Goal: Information Seeking & Learning: Check status

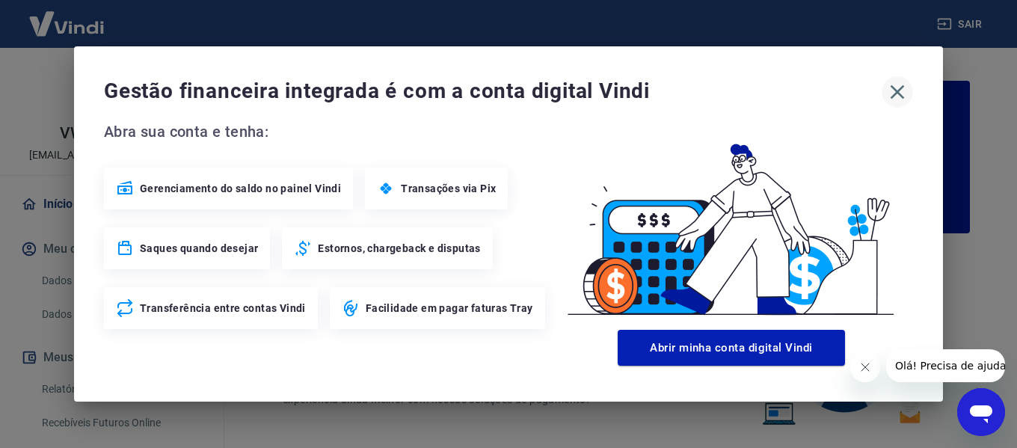
click at [894, 93] on icon "button" at bounding box center [897, 92] width 24 height 24
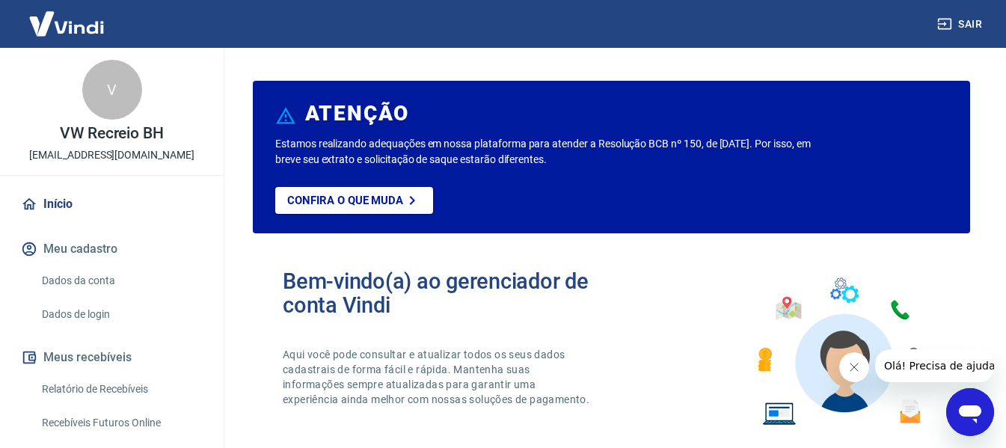
click at [852, 370] on icon "Fechar mensagem da empresa" at bounding box center [853, 367] width 12 height 12
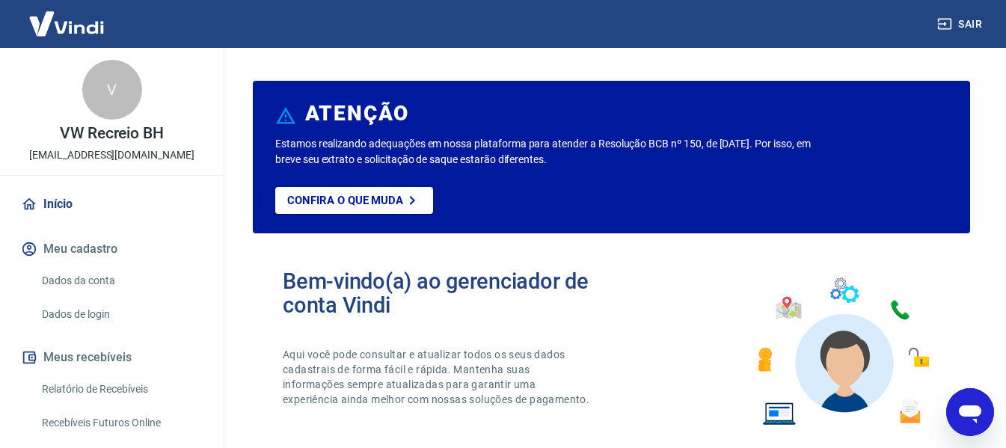
drag, startPoint x: 64, startPoint y: 392, endPoint x: 129, endPoint y: 384, distance: 66.3
click at [64, 392] on link "Relatório de Recebíveis" at bounding box center [121, 389] width 170 height 31
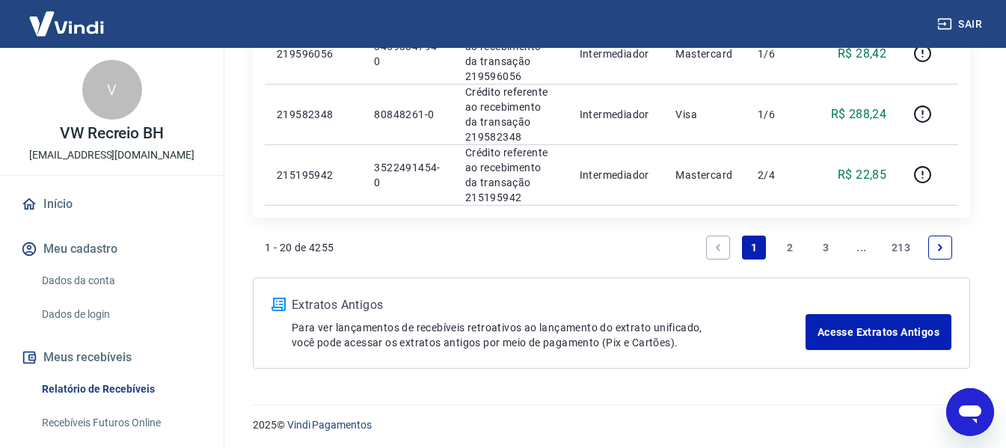
scroll to position [1431, 0]
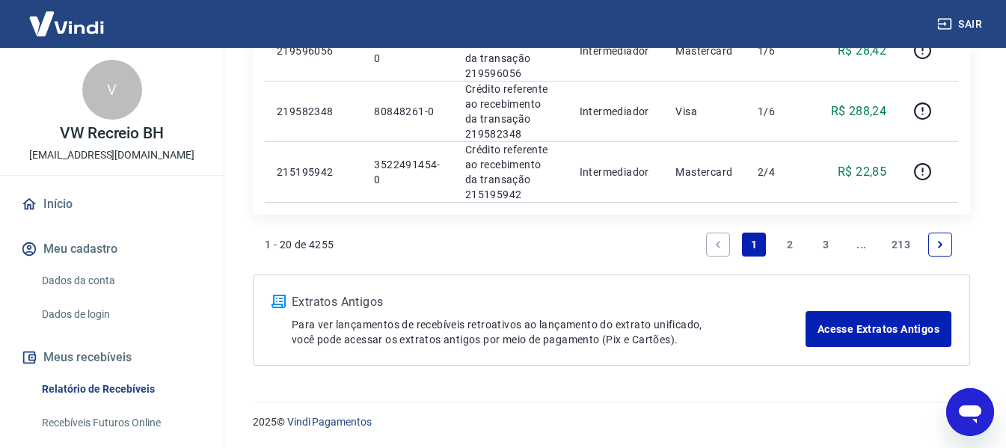
click at [787, 248] on link "2" at bounding box center [790, 245] width 24 height 24
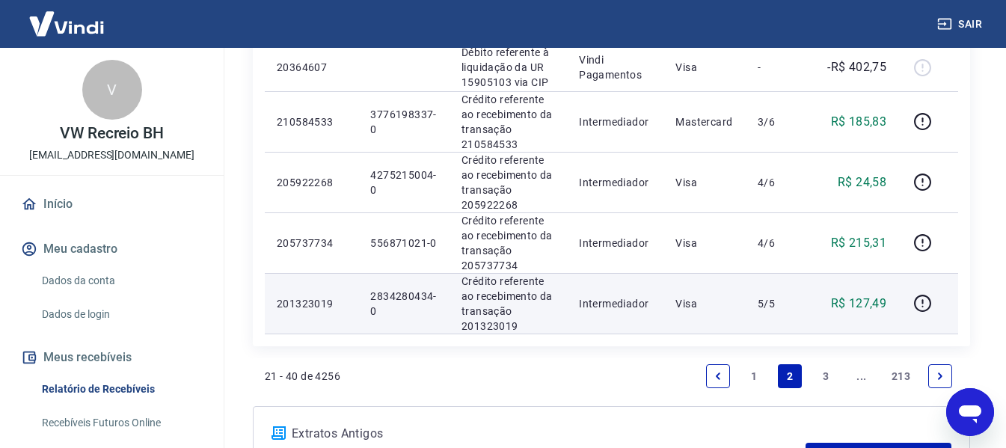
scroll to position [1383, 0]
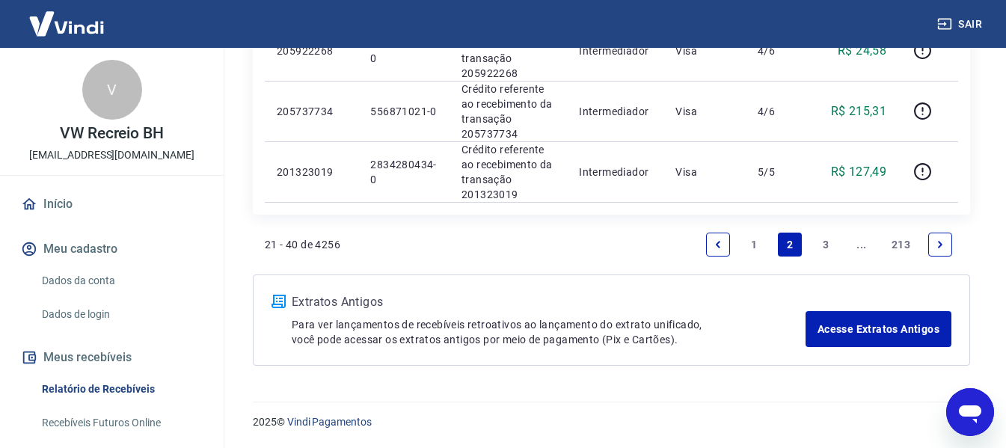
click at [752, 244] on link "1" at bounding box center [754, 245] width 24 height 24
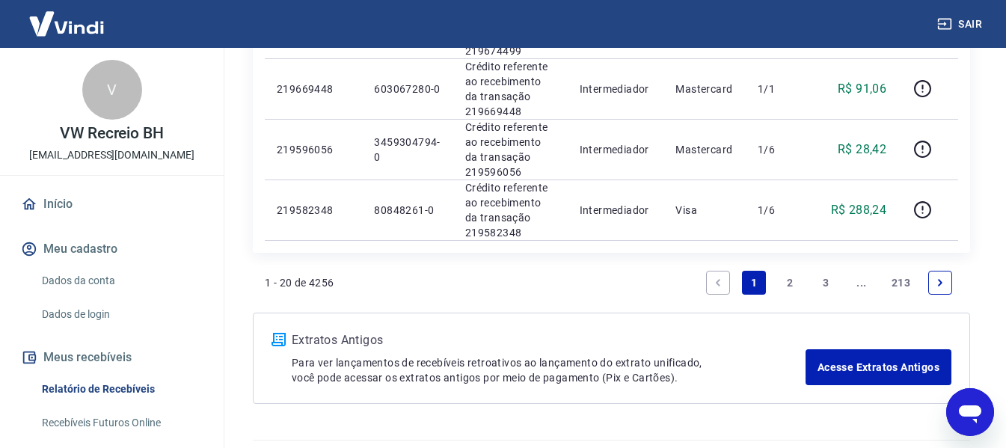
scroll to position [1418, 0]
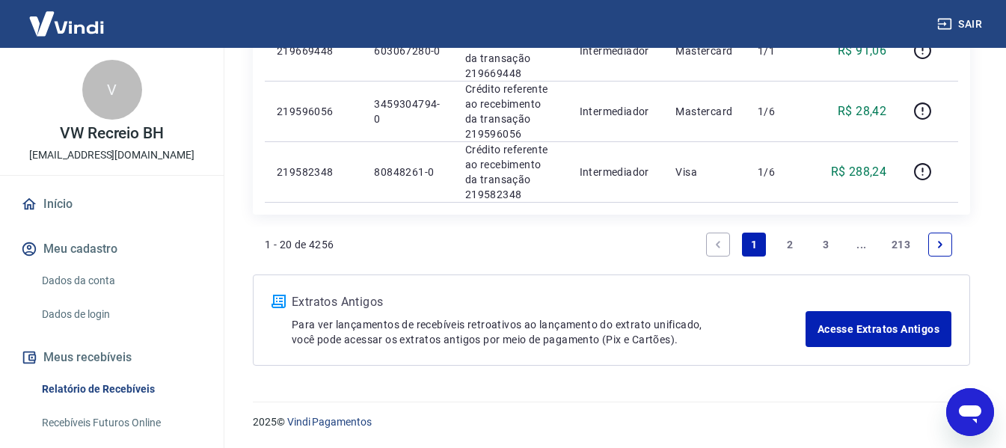
click at [789, 246] on link "2" at bounding box center [790, 245] width 24 height 24
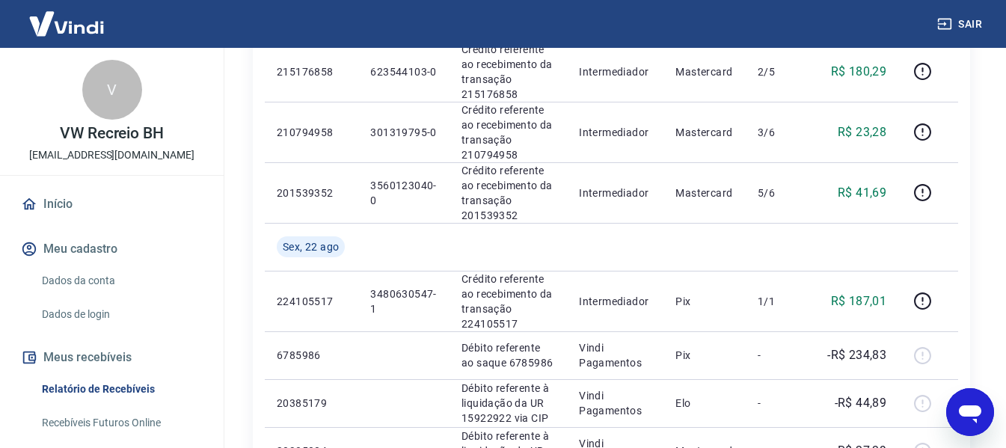
scroll to position [374, 0]
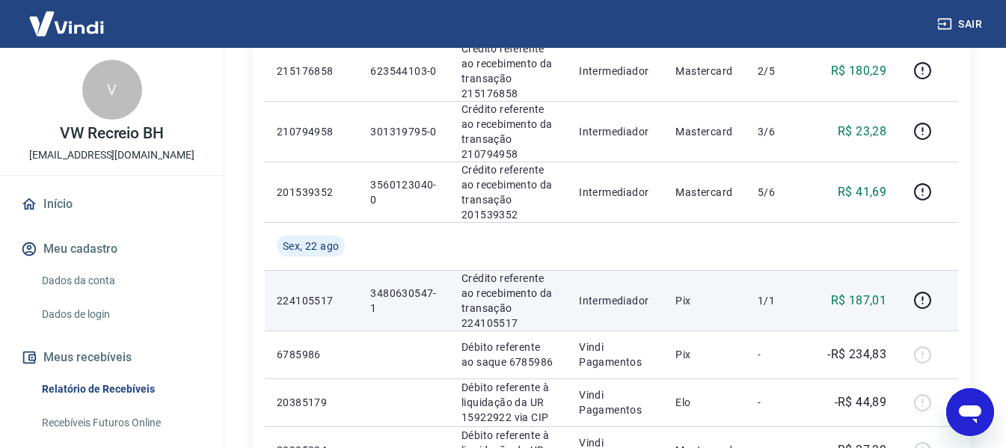
click at [387, 292] on p "3480630547-1" at bounding box center [403, 301] width 67 height 30
copy p "3480630547"
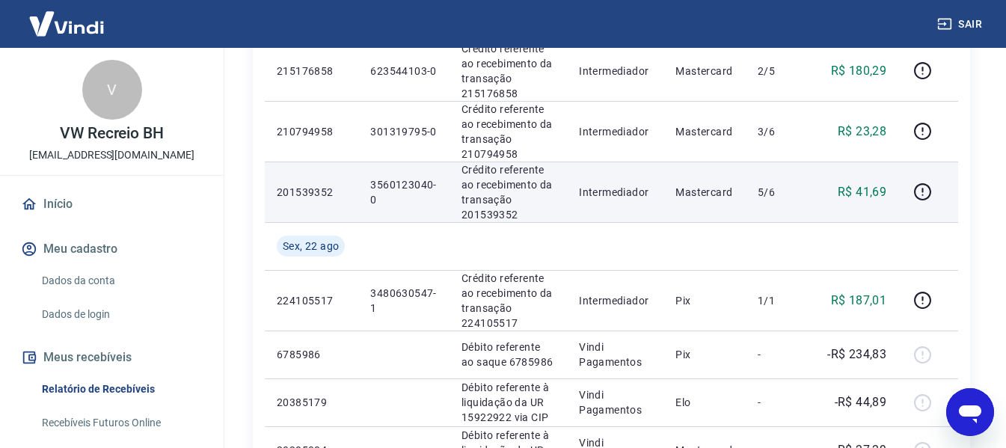
click at [390, 179] on p "3560123040-0" at bounding box center [403, 192] width 67 height 30
copy p "3560123040"
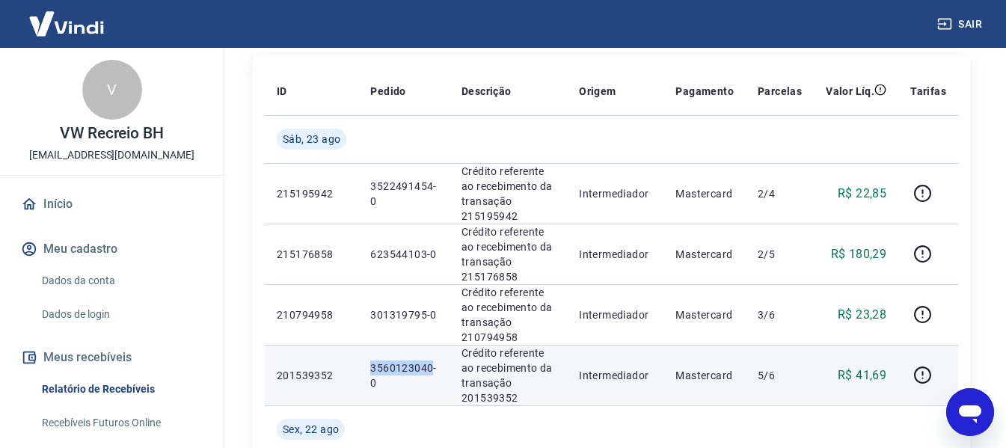
scroll to position [224, 0]
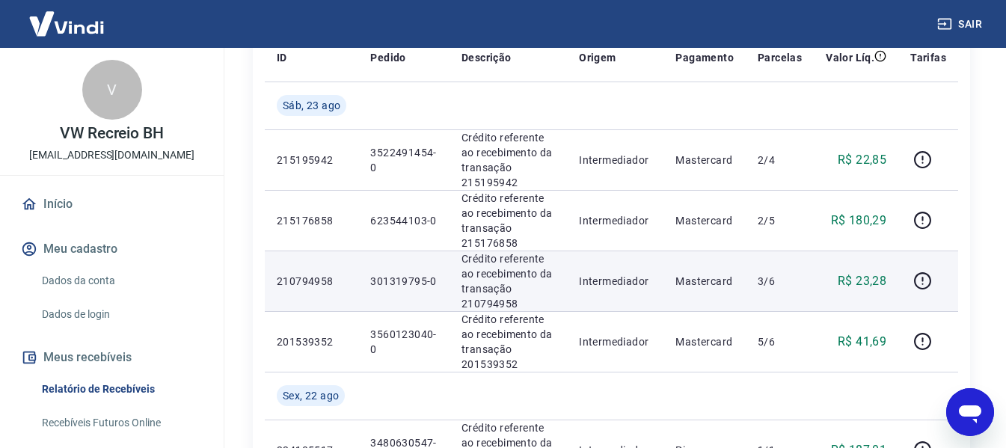
click at [387, 277] on p "301319795-0" at bounding box center [403, 281] width 67 height 15
copy p "301319795"
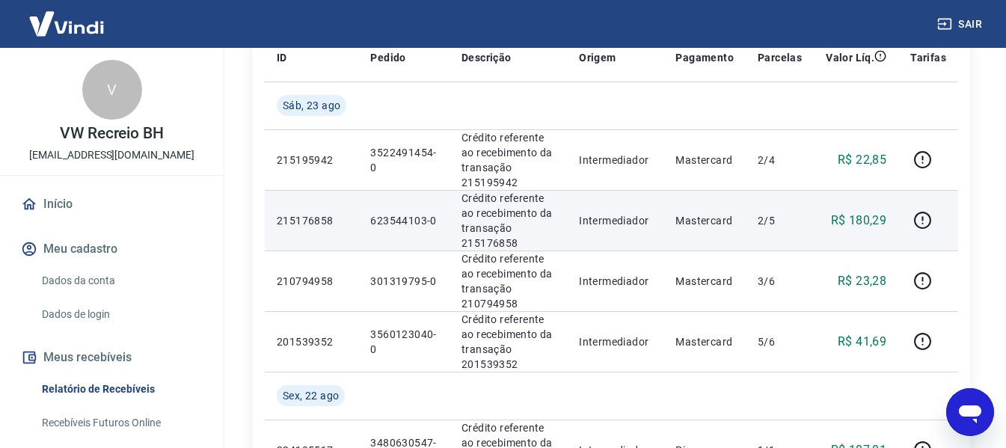
click at [384, 216] on p "623544103-0" at bounding box center [403, 220] width 67 height 15
copy p "623544103"
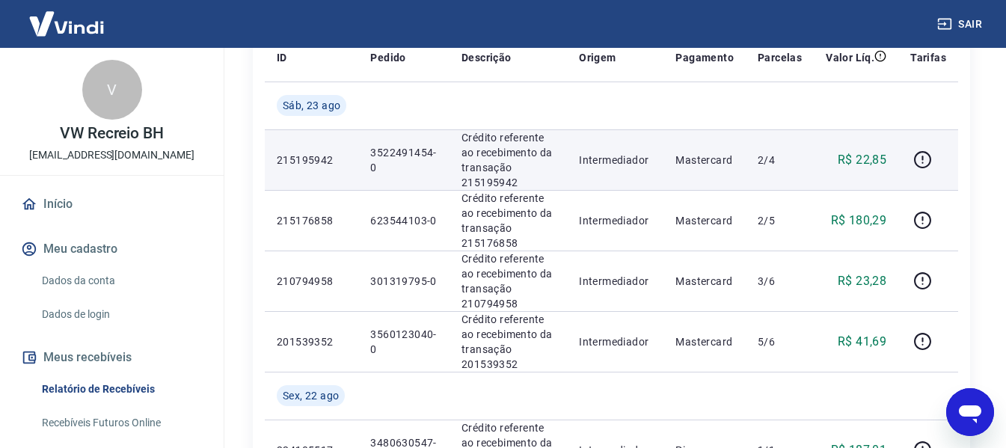
click at [387, 153] on p "3522491454-0" at bounding box center [403, 160] width 67 height 30
copy p "3522491454"
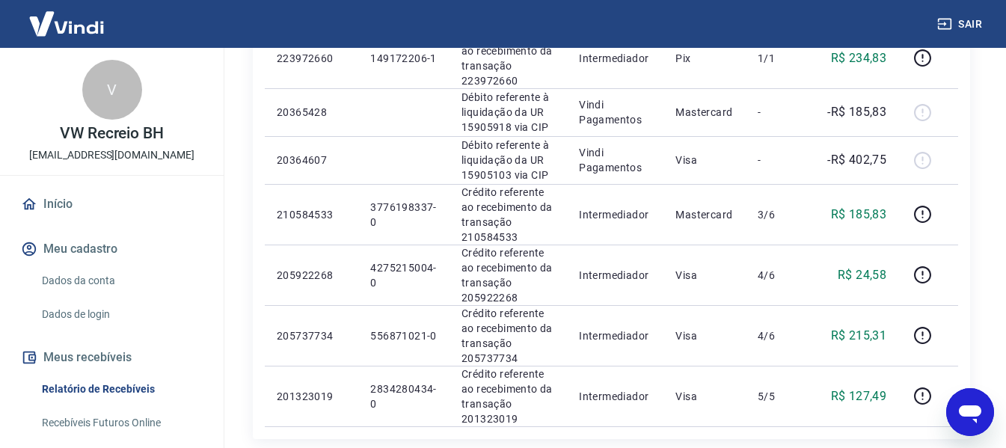
scroll to position [1383, 0]
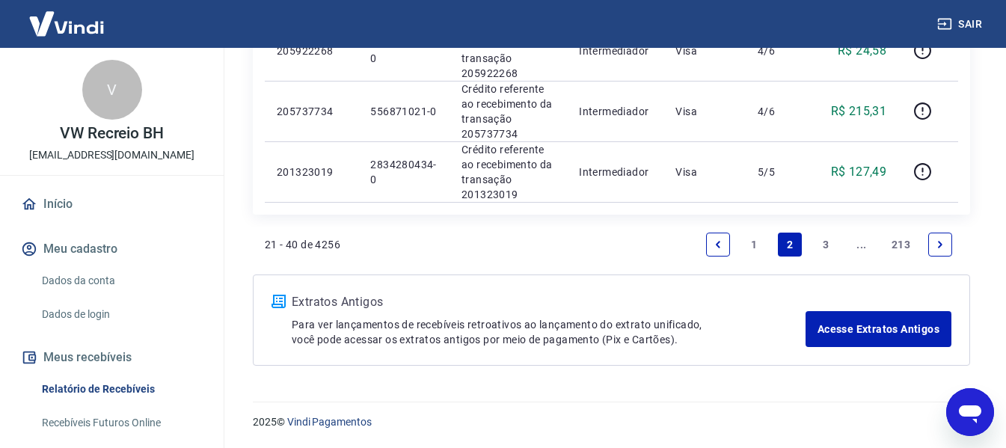
click at [757, 245] on link "1" at bounding box center [754, 245] width 24 height 24
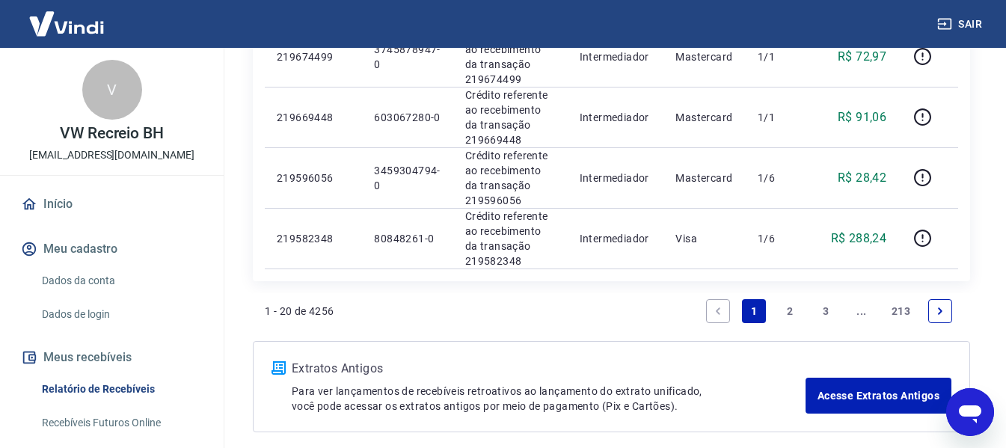
scroll to position [1418, 0]
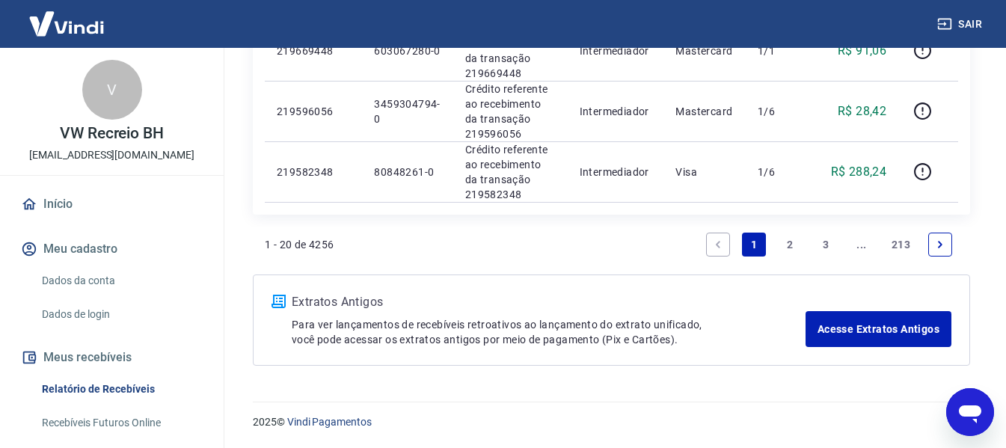
click at [788, 242] on link "2" at bounding box center [790, 245] width 24 height 24
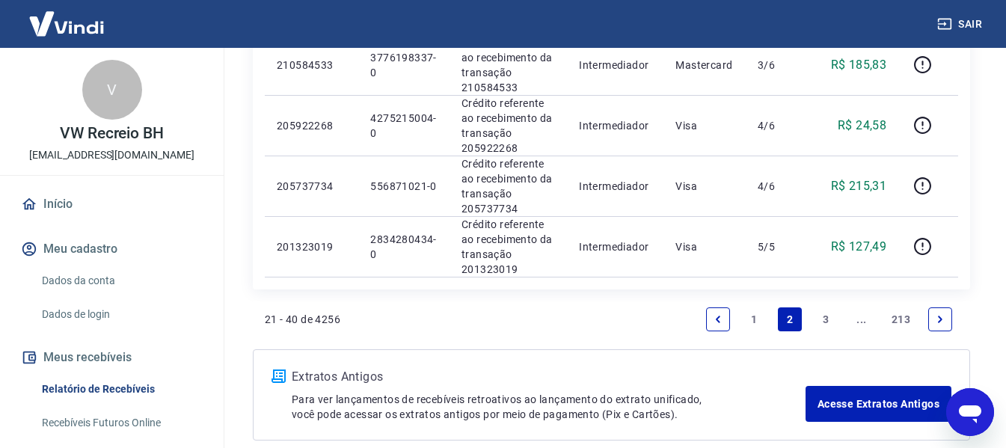
scroll to position [1383, 0]
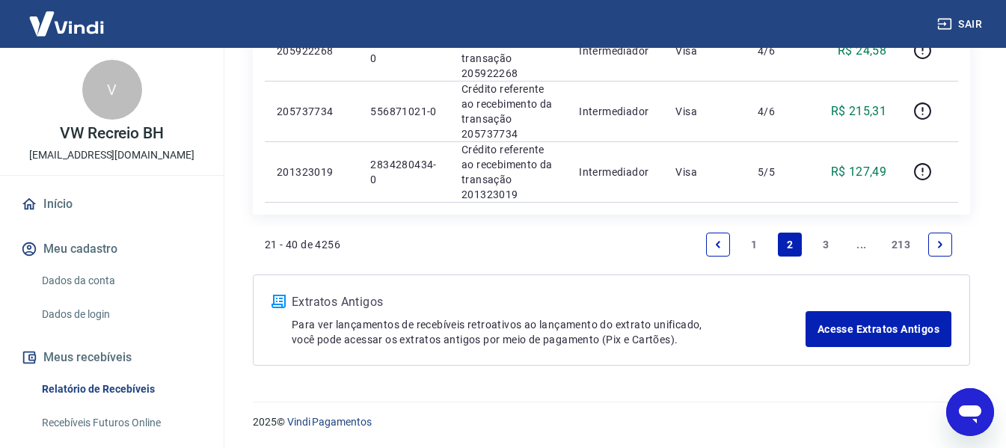
drag, startPoint x: 749, startPoint y: 234, endPoint x: 767, endPoint y: 289, distance: 57.5
click at [749, 234] on link "1" at bounding box center [754, 245] width 24 height 24
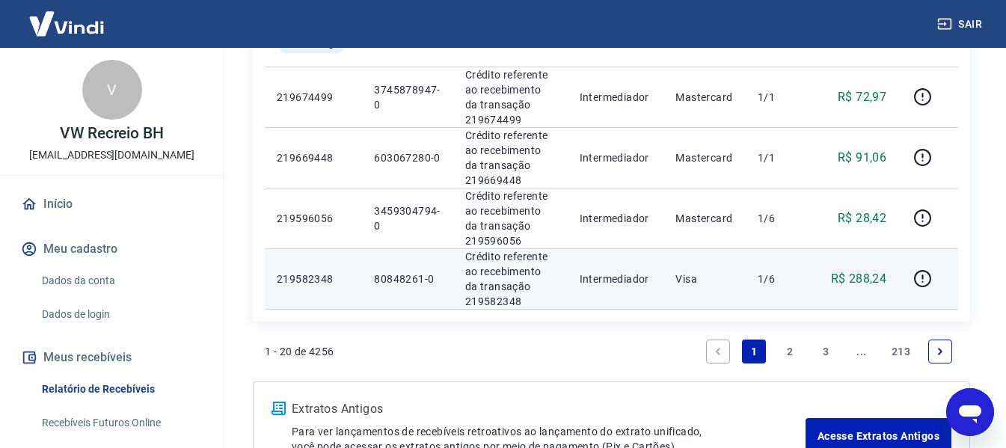
scroll to position [1418, 0]
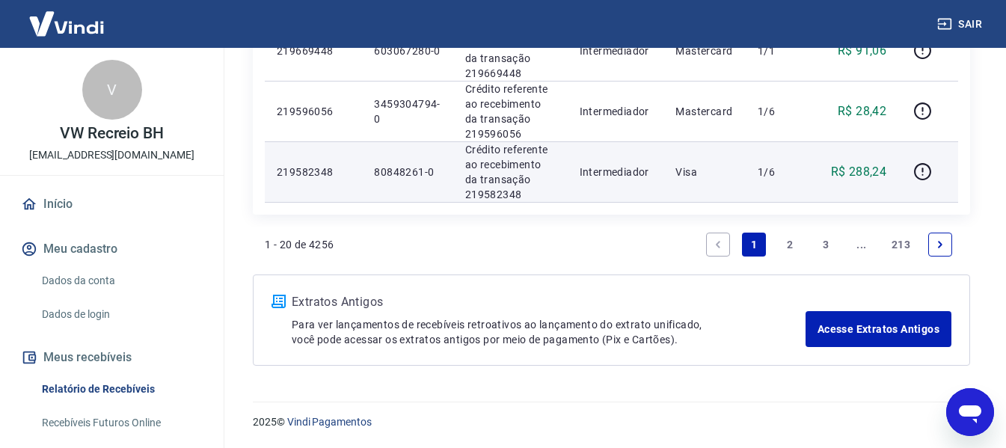
click at [392, 169] on p "80848261-0" at bounding box center [407, 172] width 67 height 15
copy p "80848261"
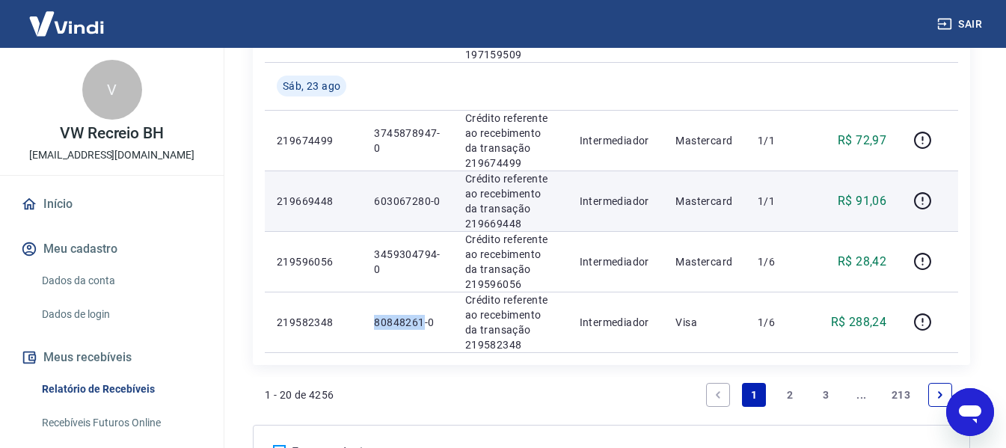
scroll to position [1268, 0]
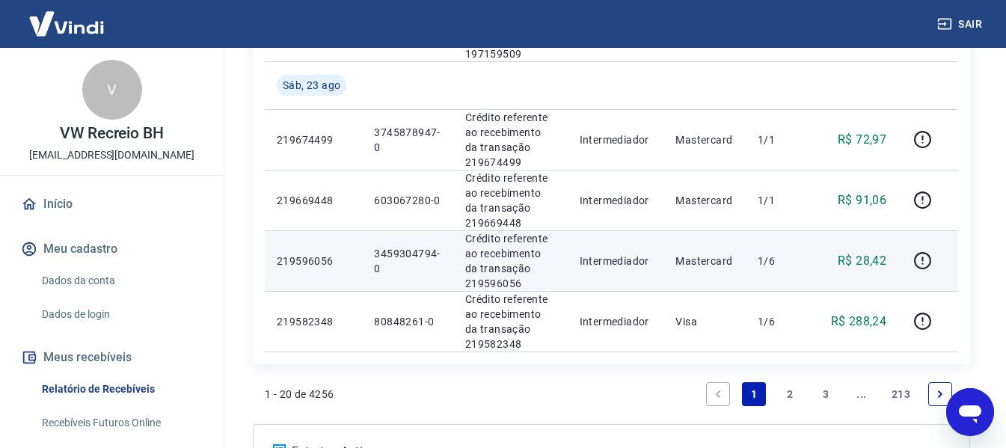
click at [399, 254] on p "3459304794-0" at bounding box center [407, 261] width 67 height 30
copy p "3459304794"
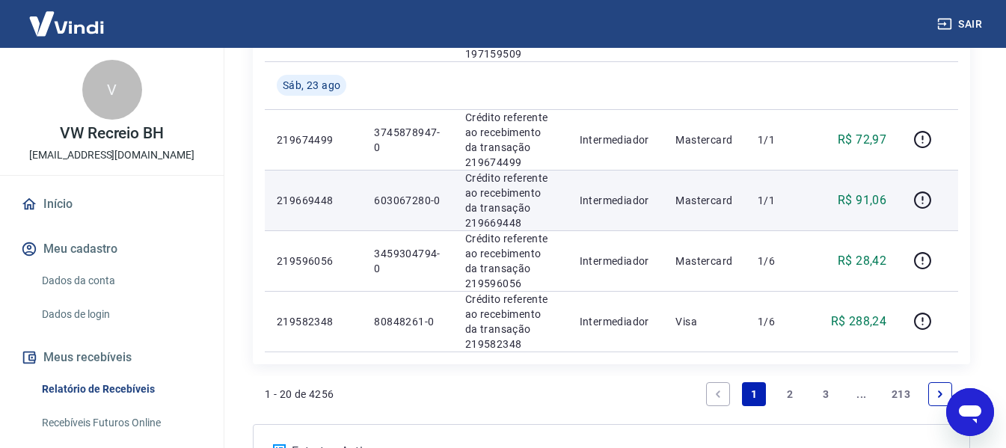
click at [384, 199] on p "603067280-0" at bounding box center [407, 200] width 67 height 15
copy p "603067280"
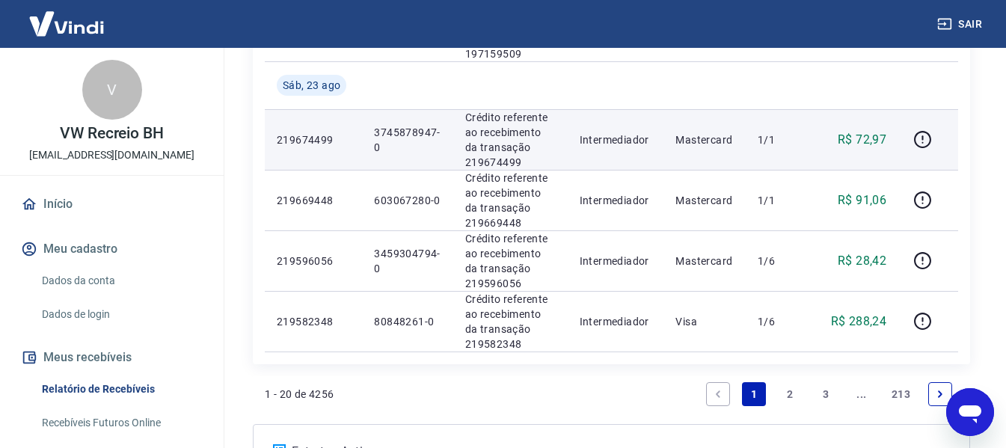
click at [391, 132] on p "3745878947-0" at bounding box center [407, 140] width 67 height 30
copy p "3745878947"
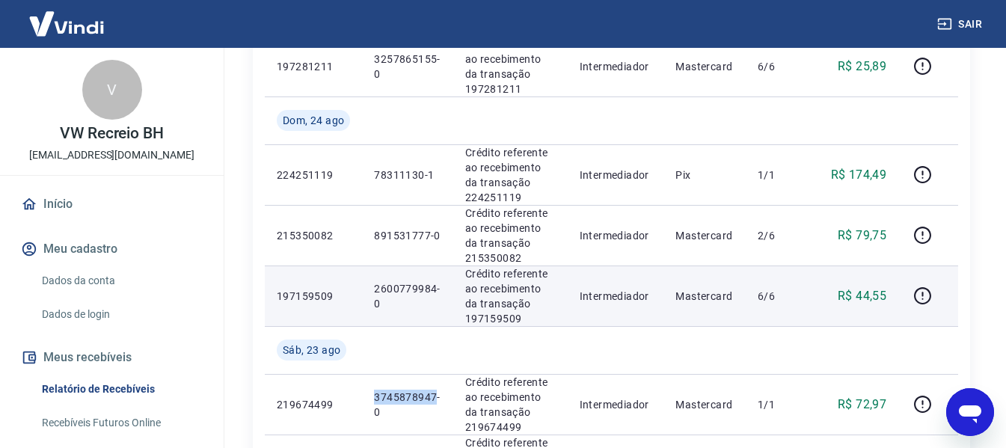
scroll to position [1044, 0]
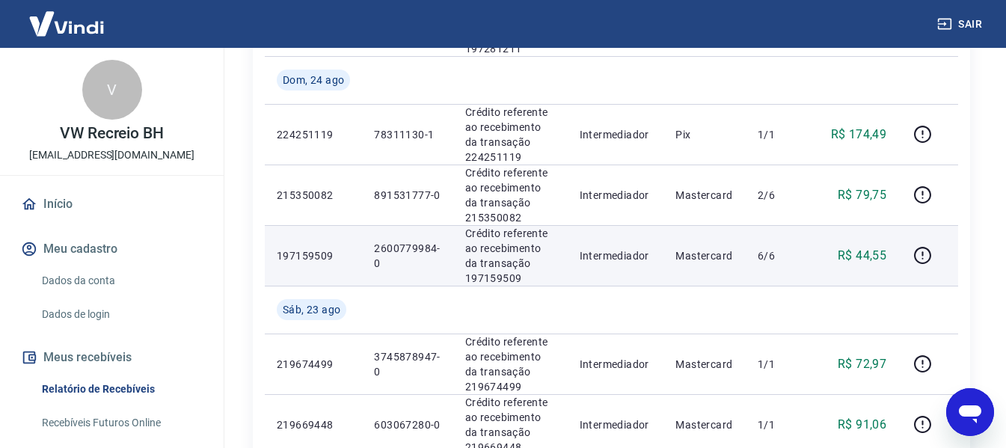
click at [397, 245] on p "2600779984-0" at bounding box center [407, 256] width 67 height 30
copy p "2600779984"
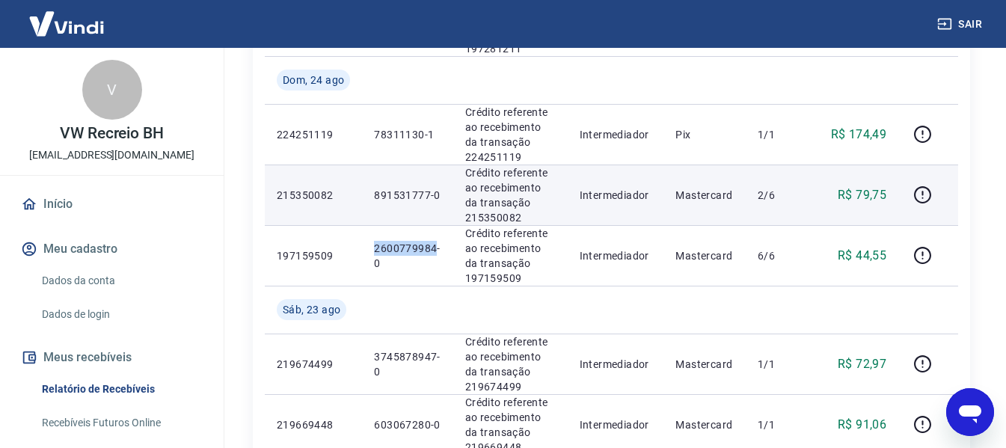
click at [387, 193] on p "891531777-0" at bounding box center [407, 195] width 67 height 15
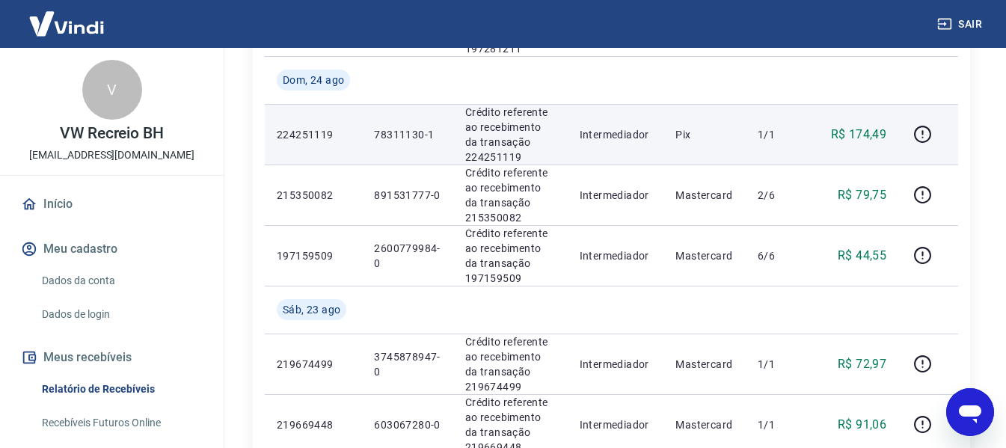
click at [396, 135] on p "78311130-1" at bounding box center [407, 134] width 67 height 15
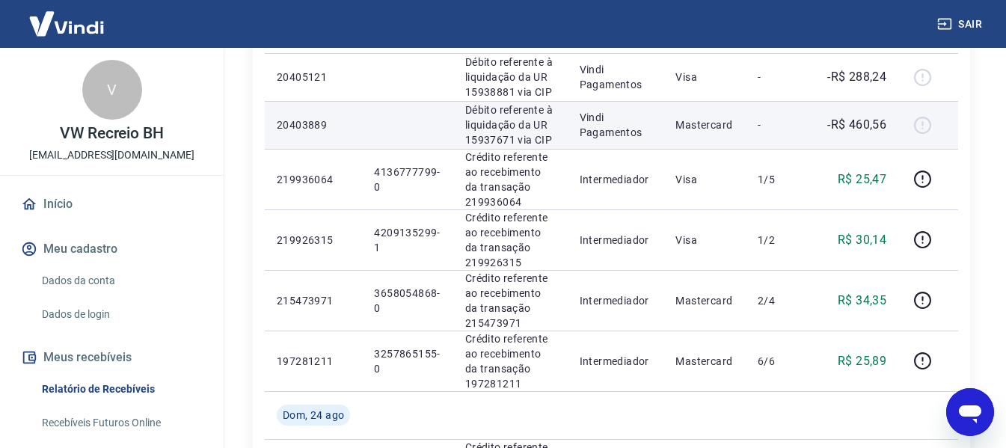
scroll to position [745, 0]
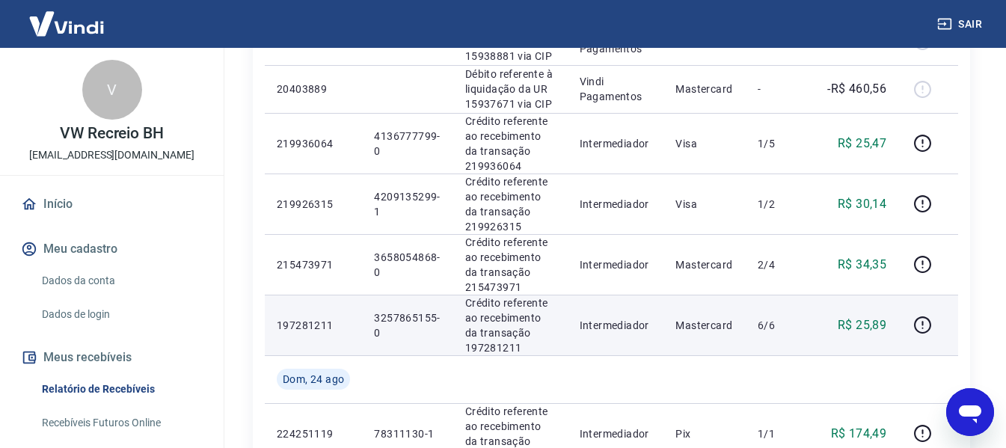
click at [394, 316] on p "3257865155-0" at bounding box center [407, 325] width 67 height 30
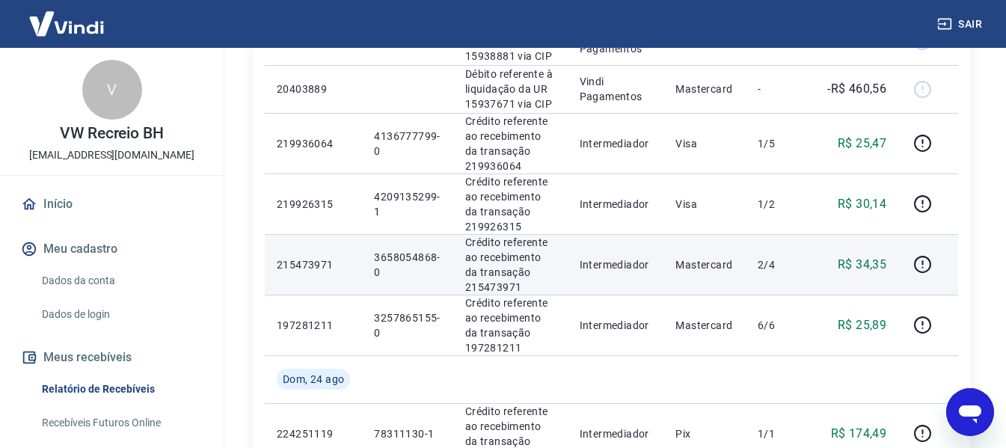
click at [404, 257] on p "3658054868-0" at bounding box center [407, 265] width 67 height 30
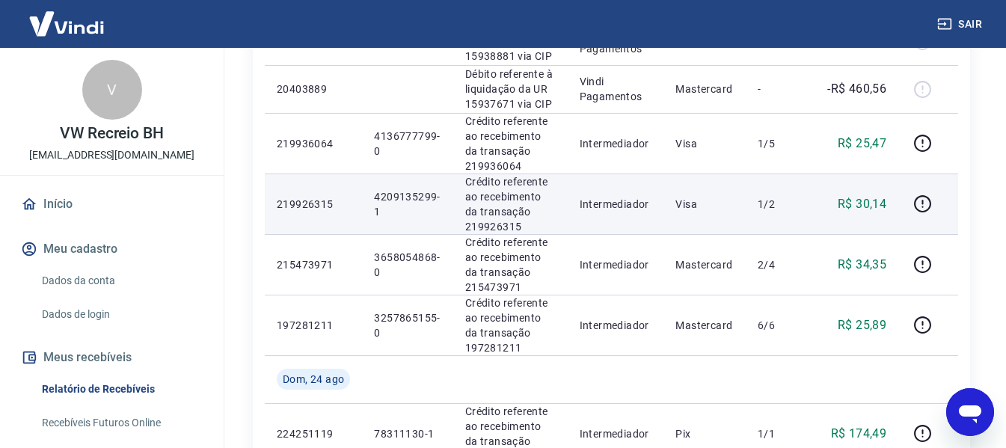
click at [391, 195] on p "4209135299-1" at bounding box center [407, 204] width 67 height 30
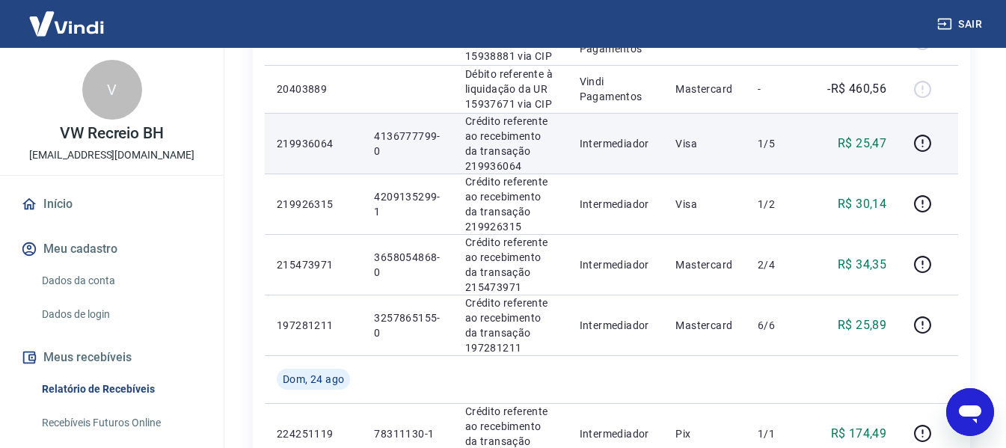
click at [390, 135] on p "4136777799-0" at bounding box center [407, 144] width 67 height 30
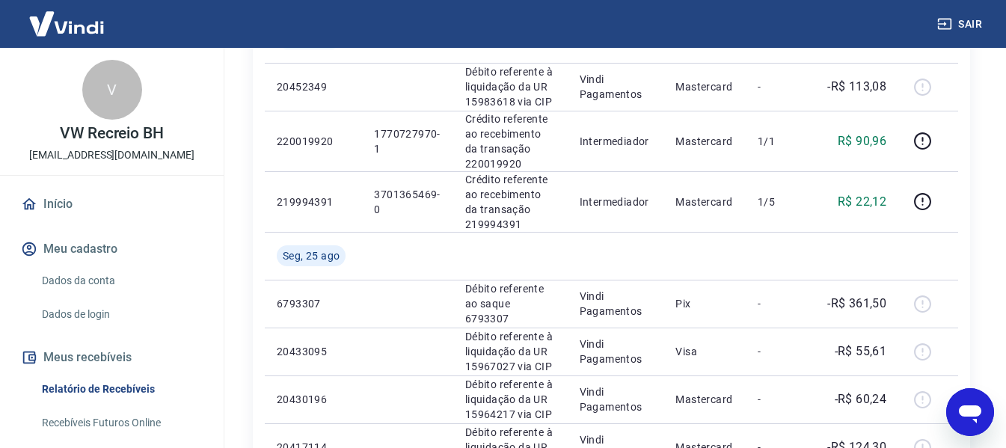
scroll to position [0, 0]
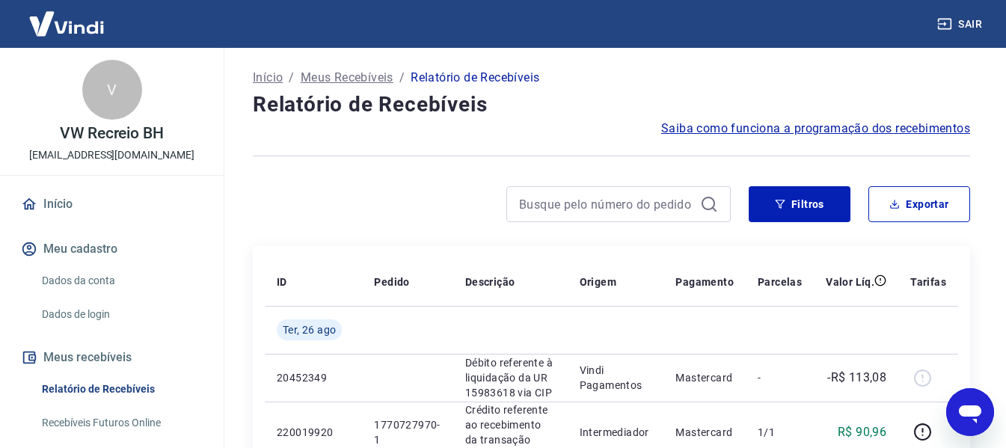
click at [968, 25] on button "Sair" at bounding box center [961, 24] width 54 height 28
